Goal: Task Accomplishment & Management: Manage account settings

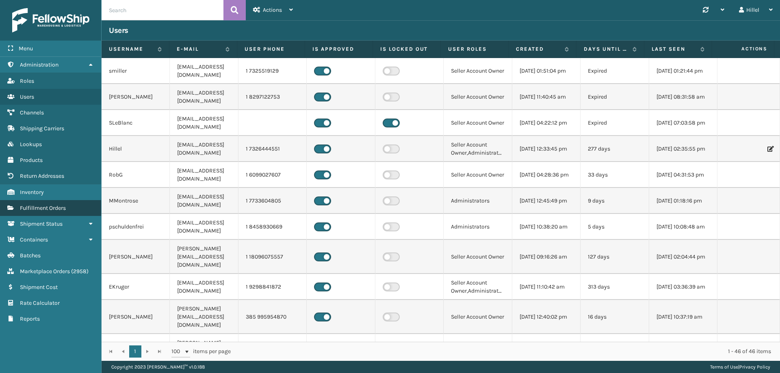
click at [55, 209] on span "Fulfillment Orders" at bounding box center [43, 208] width 46 height 7
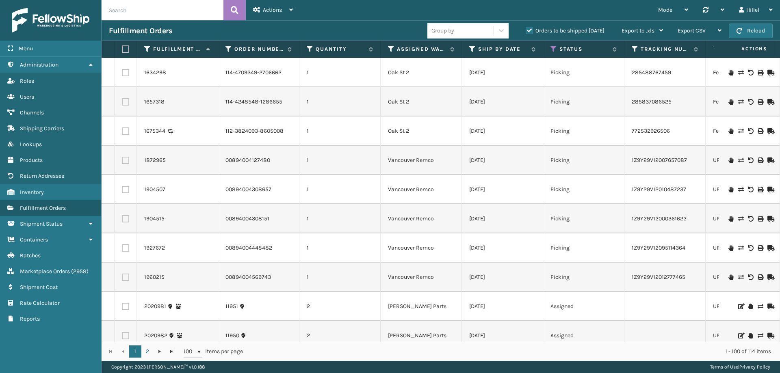
click at [166, 13] on input "text" at bounding box center [163, 10] width 122 height 20
type input "clcf"
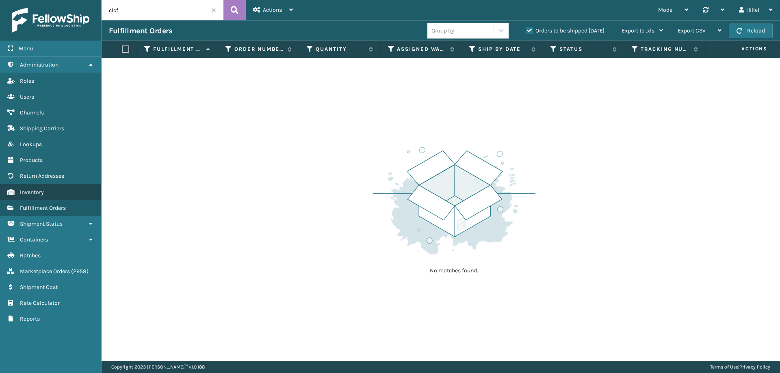
click at [32, 193] on span "Inventory" at bounding box center [32, 192] width 24 height 7
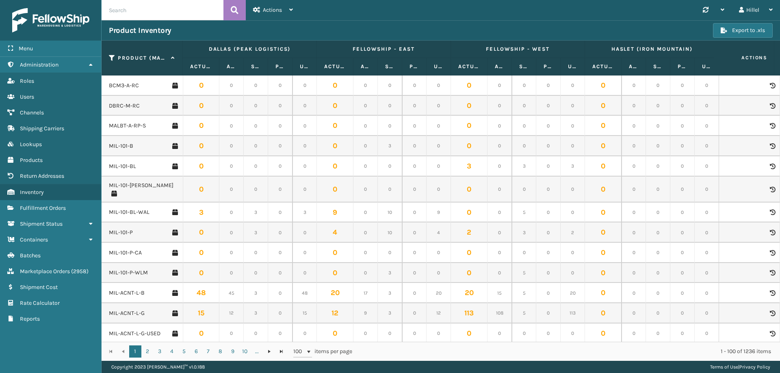
click at [172, 8] on input "text" at bounding box center [163, 10] width 122 height 20
type input "clcf"
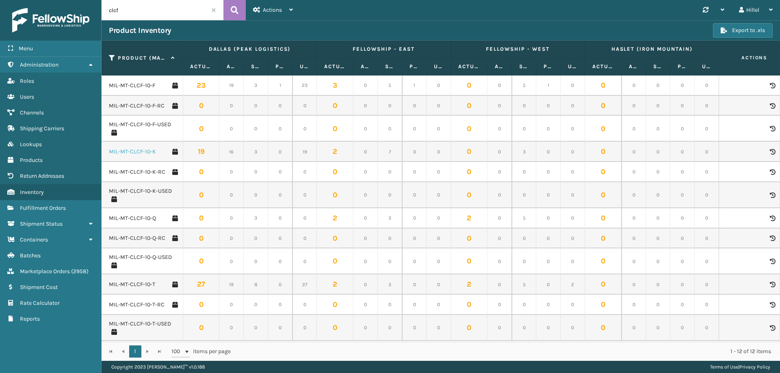
click at [142, 152] on link "MIL-MT-CLCF-10-K" at bounding box center [132, 152] width 47 height 8
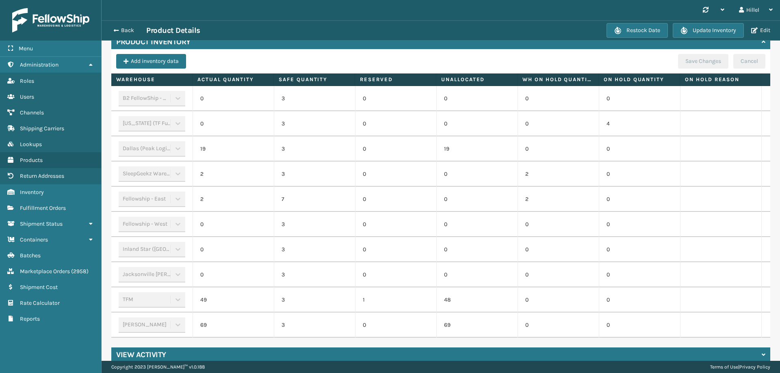
scroll to position [0, 84]
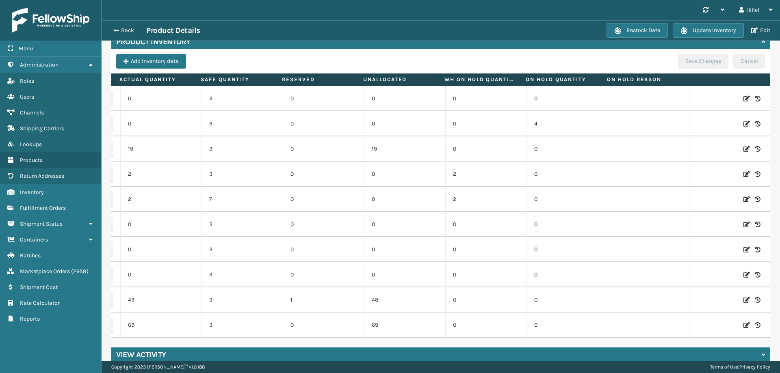
click at [743, 296] on icon at bounding box center [746, 300] width 6 height 8
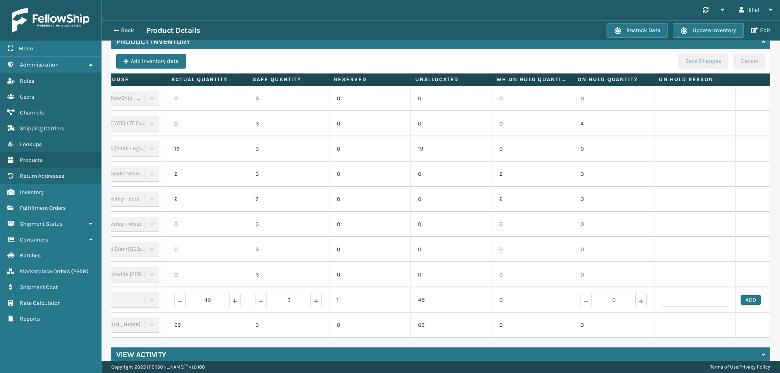
scroll to position [0, 0]
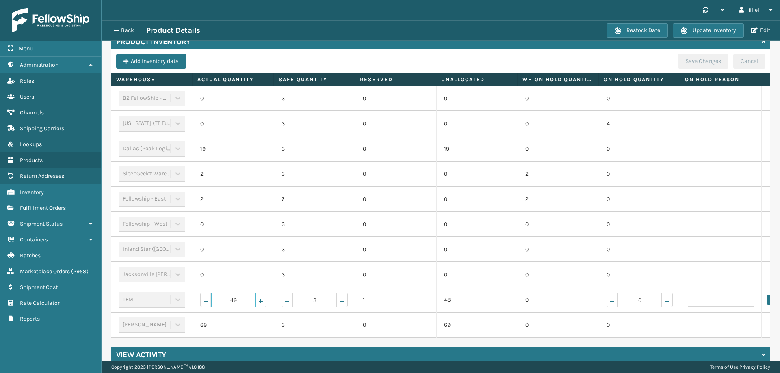
drag, startPoint x: 238, startPoint y: 287, endPoint x: 228, endPoint y: 284, distance: 10.2
click at [228, 293] on input "49" at bounding box center [233, 300] width 44 height 15
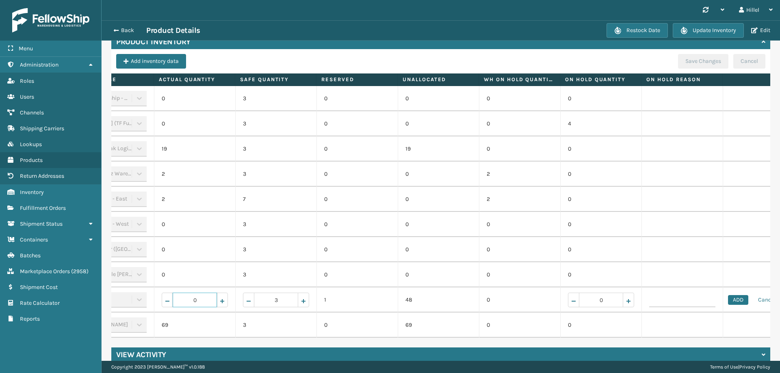
scroll to position [0, 84]
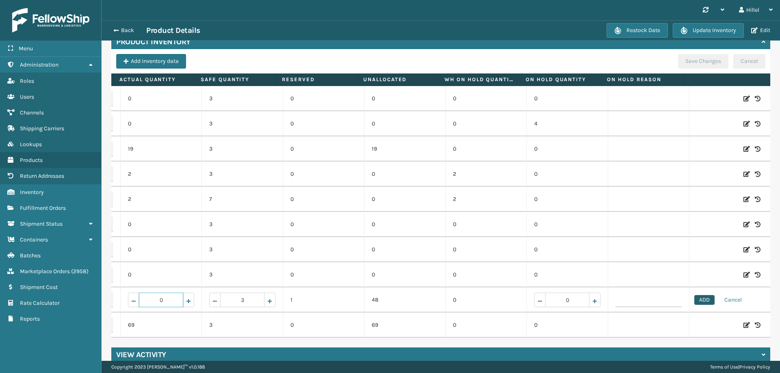
type input "0"
click at [694, 295] on button "ADD" at bounding box center [704, 300] width 20 height 10
click at [694, 54] on button "Save Changes" at bounding box center [703, 61] width 50 height 15
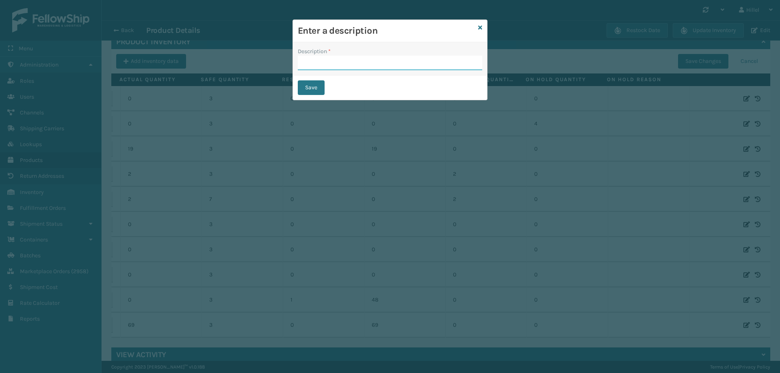
click at [325, 57] on input "Description *" at bounding box center [390, 63] width 184 height 15
type input "Update"
click at [311, 87] on button "Save" at bounding box center [311, 87] width 27 height 15
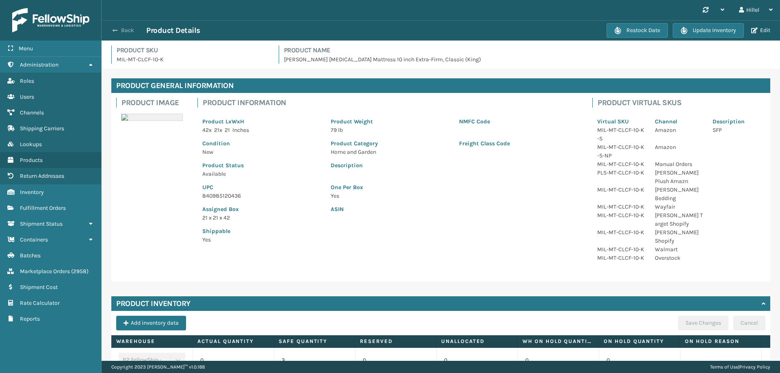
click at [117, 29] on span "button" at bounding box center [115, 31] width 5 height 6
